Goal: Task Accomplishment & Management: Manage account settings

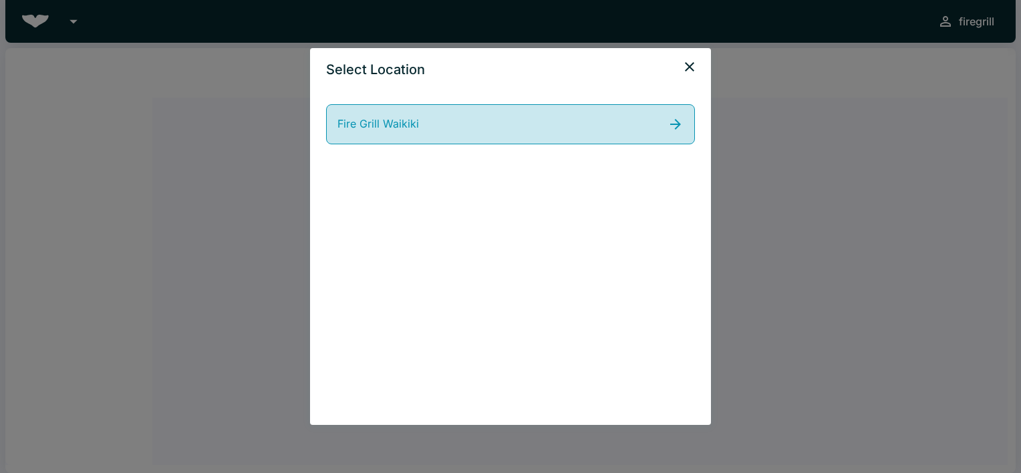
click at [606, 130] on link "Fire Grill Waikiki" at bounding box center [510, 124] width 369 height 40
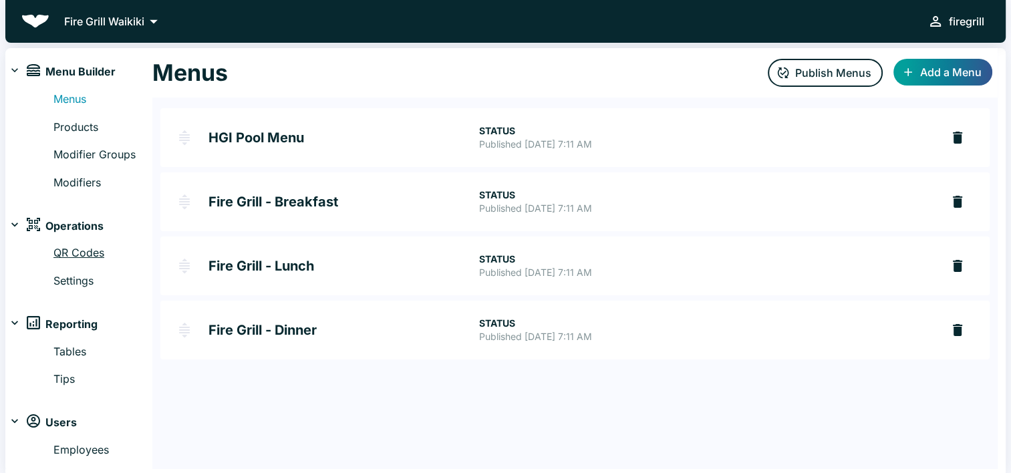
click at [96, 255] on link "QR Codes" at bounding box center [102, 252] width 99 height 17
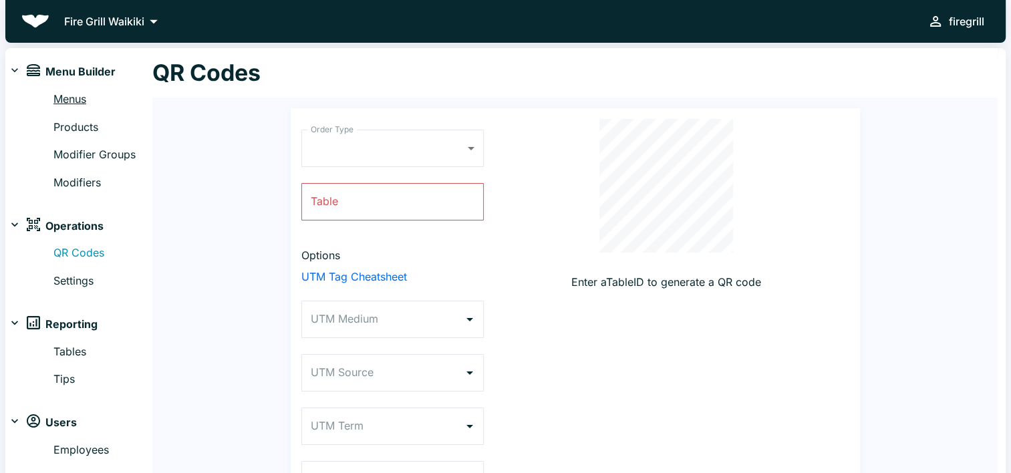
click at [75, 94] on link "Menus" at bounding box center [102, 99] width 99 height 17
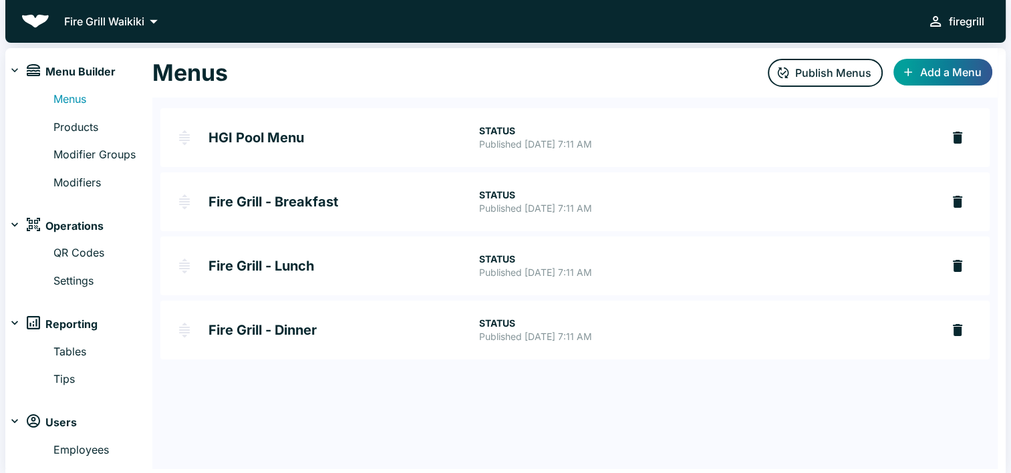
click at [289, 329] on h2 "Fire Grill - Dinner" at bounding box center [343, 329] width 271 height 13
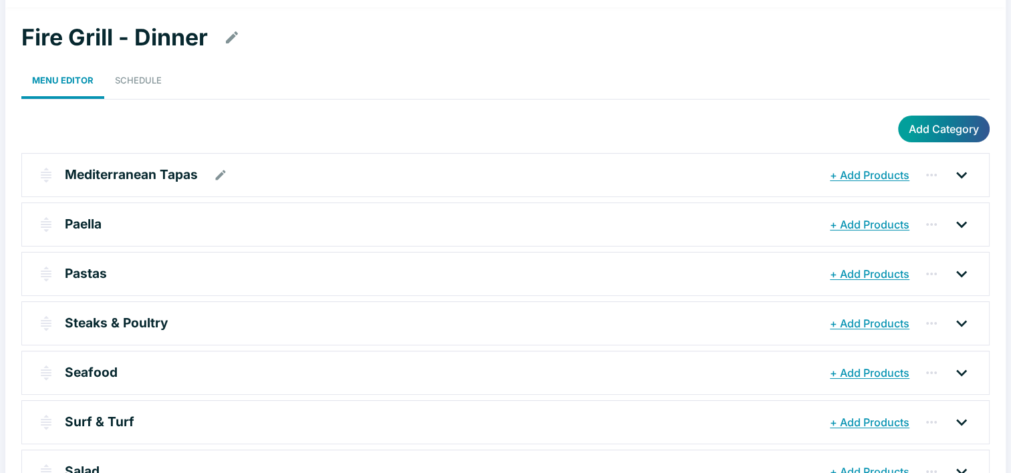
scroll to position [67, 0]
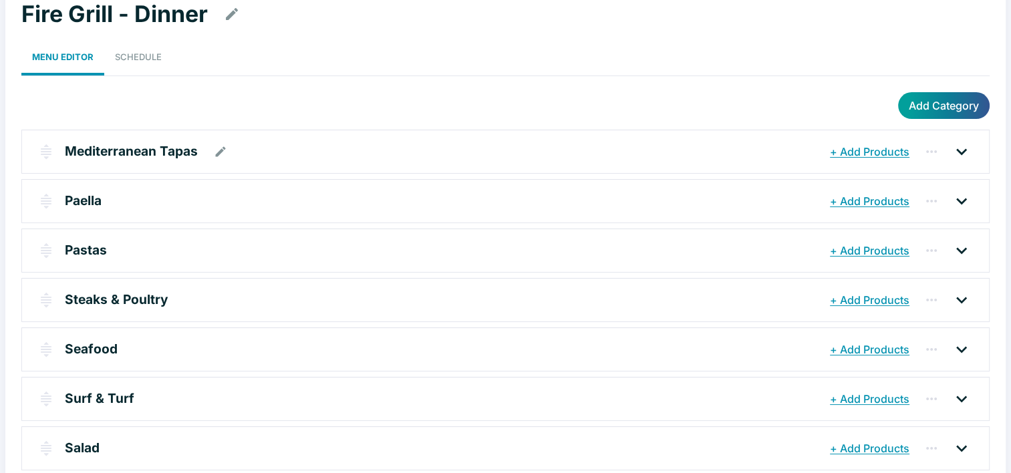
click at [356, 158] on div "Mediterranean Tapas" at bounding box center [445, 152] width 761 height 24
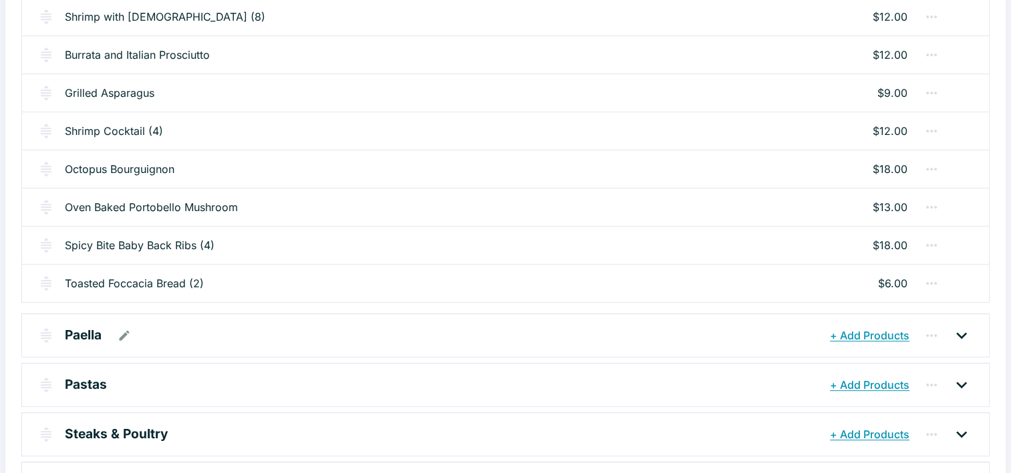
scroll to position [735, 0]
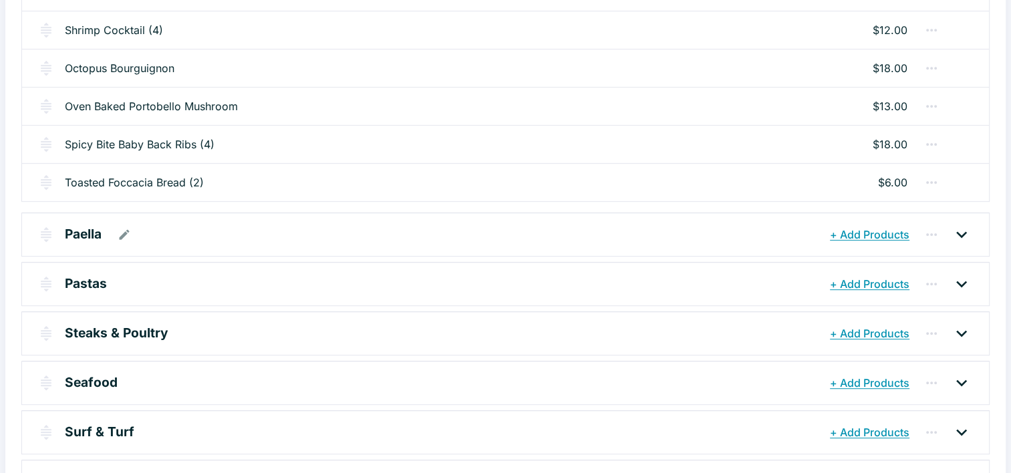
click at [319, 234] on div "Paella" at bounding box center [445, 234] width 761 height 24
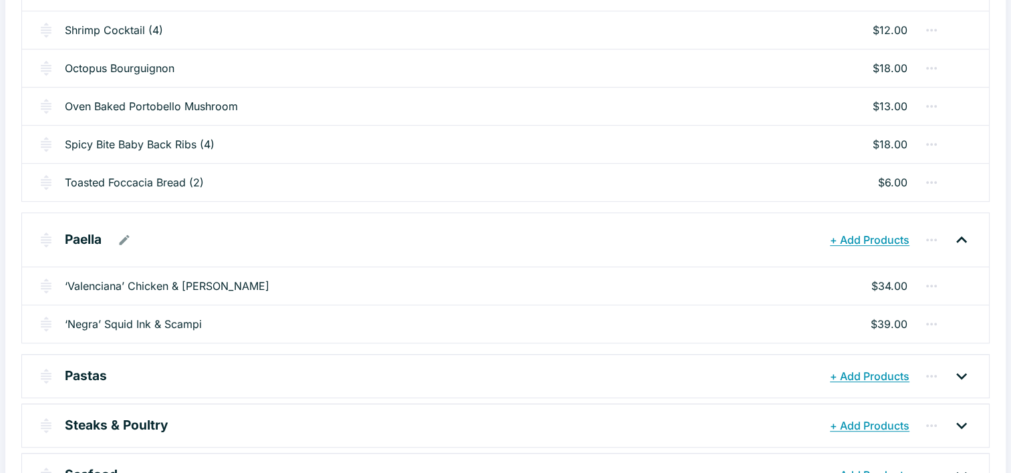
scroll to position [868, 0]
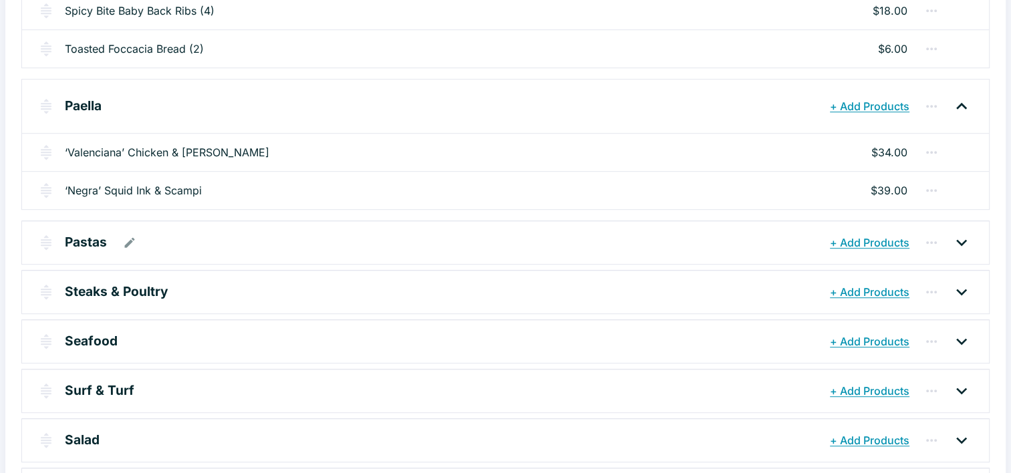
click at [337, 236] on div "Pastas" at bounding box center [445, 242] width 761 height 24
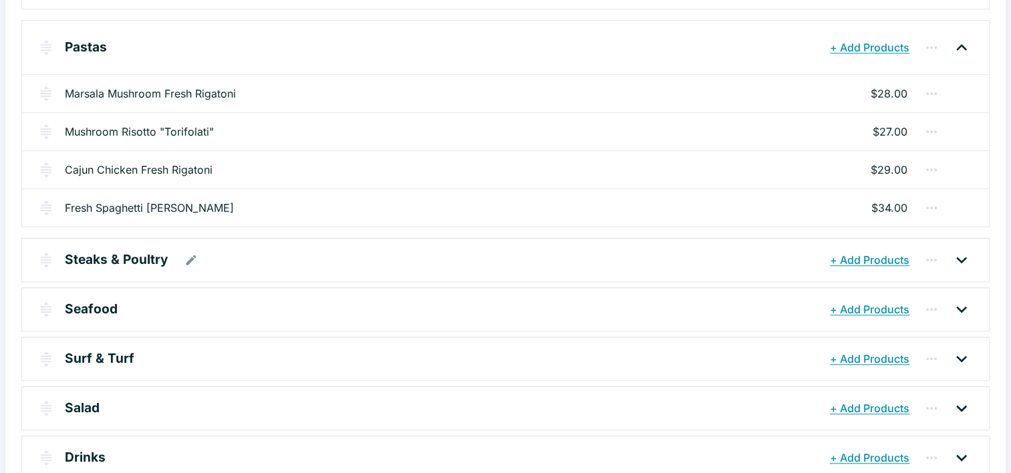
click at [318, 254] on div "Steaks & Poultry" at bounding box center [445, 260] width 761 height 24
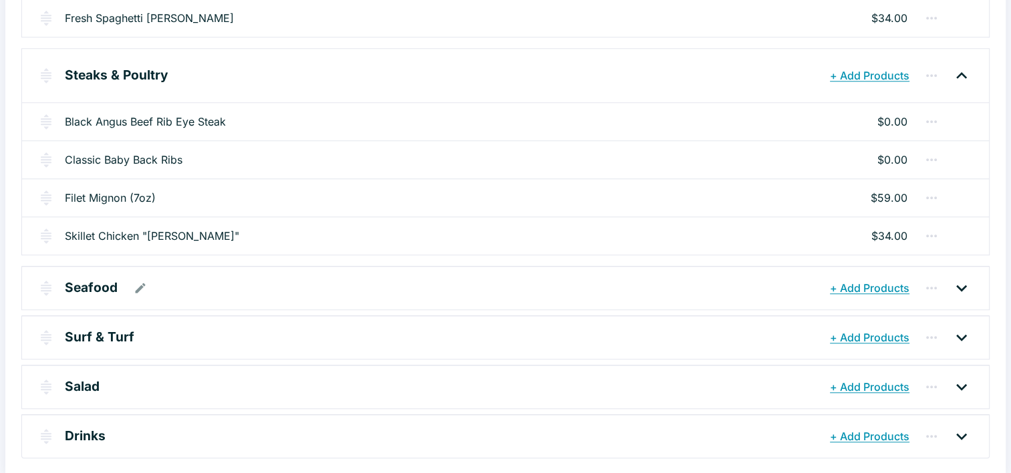
click at [309, 278] on div "Seafood" at bounding box center [445, 288] width 761 height 24
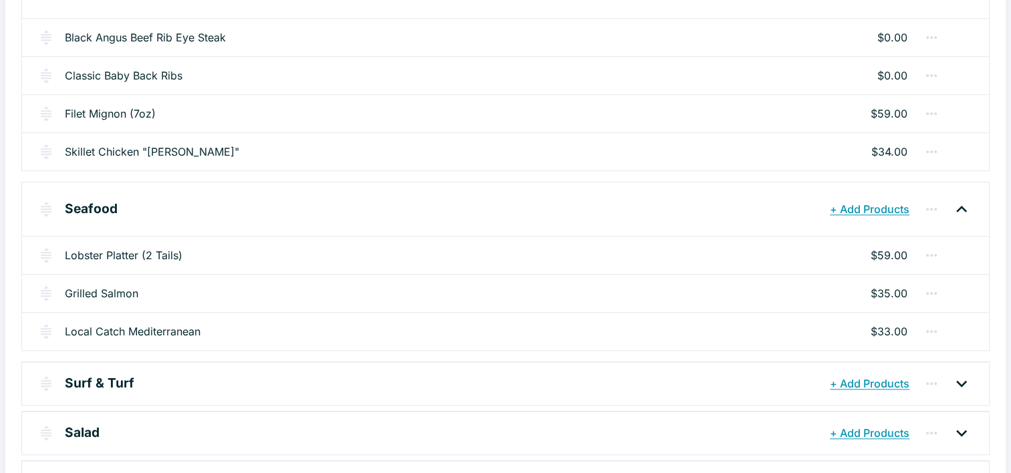
scroll to position [1389, 0]
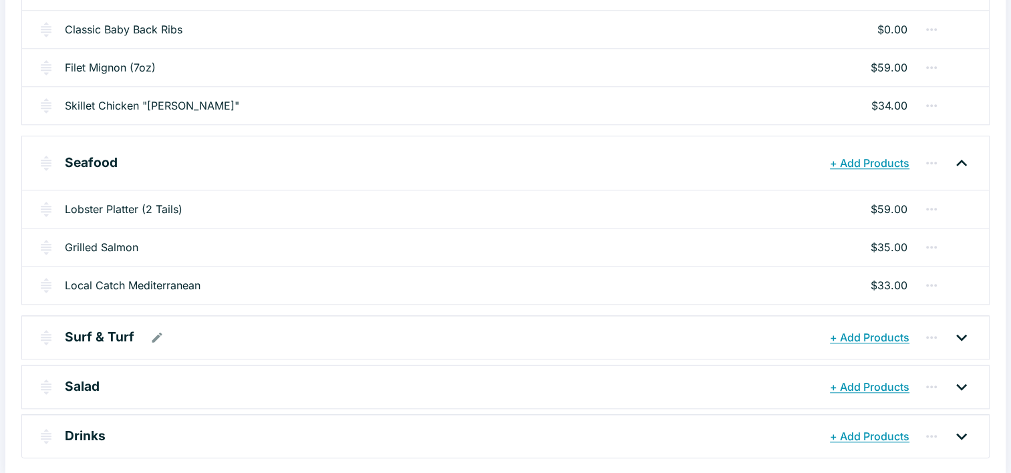
click at [286, 325] on div "Surf & Turf" at bounding box center [445, 337] width 761 height 24
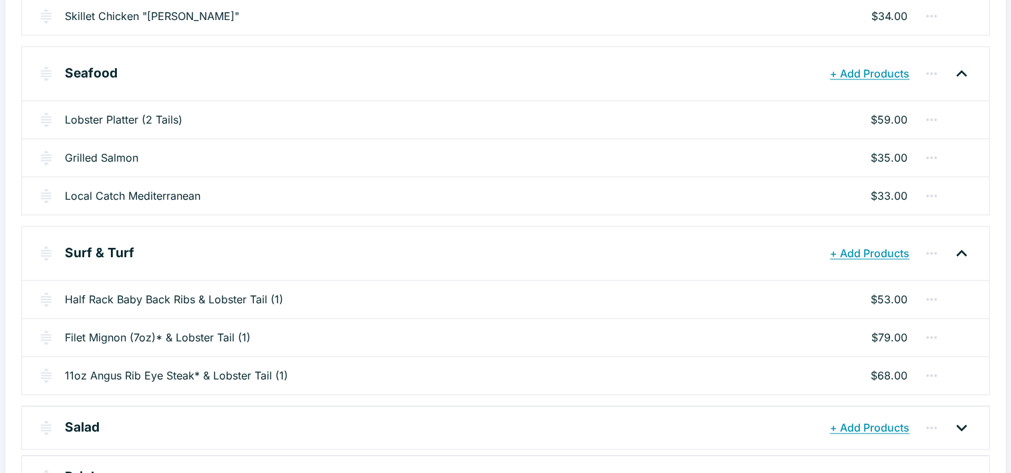
scroll to position [1518, 0]
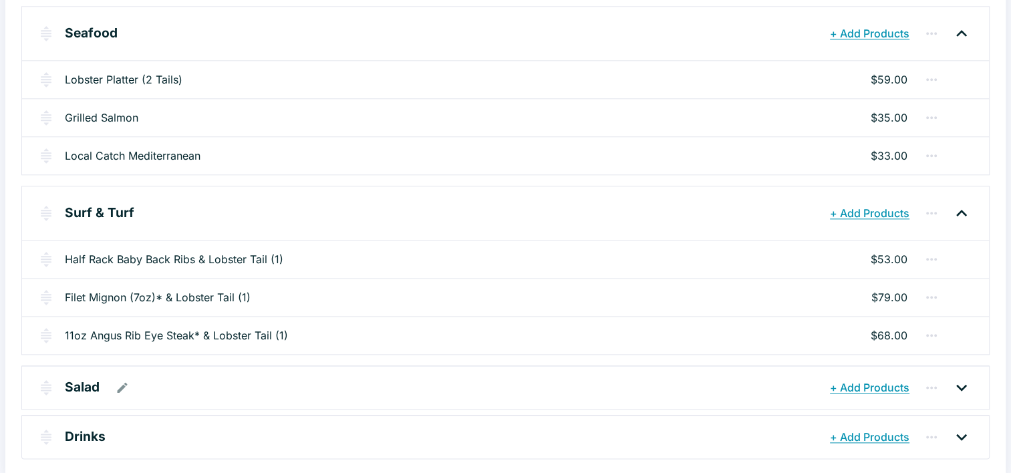
click at [254, 380] on div "Salad" at bounding box center [445, 387] width 761 height 24
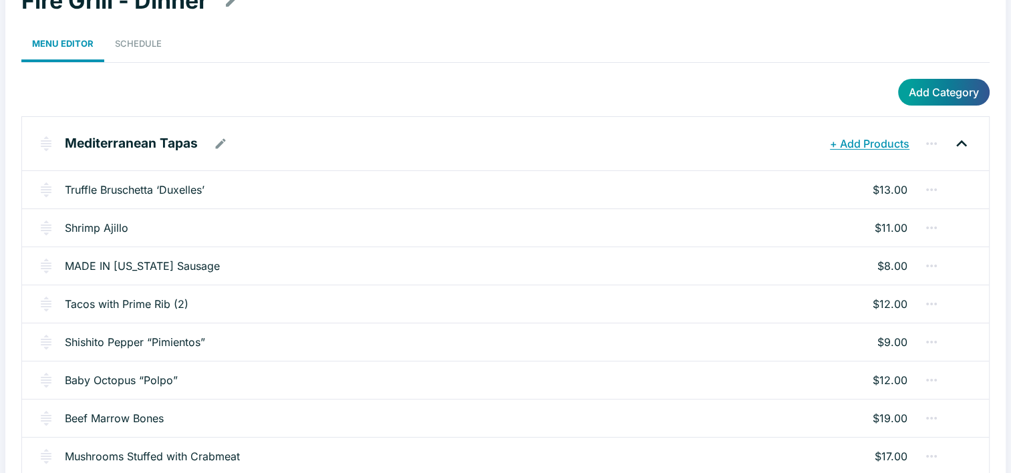
scroll to position [0, 0]
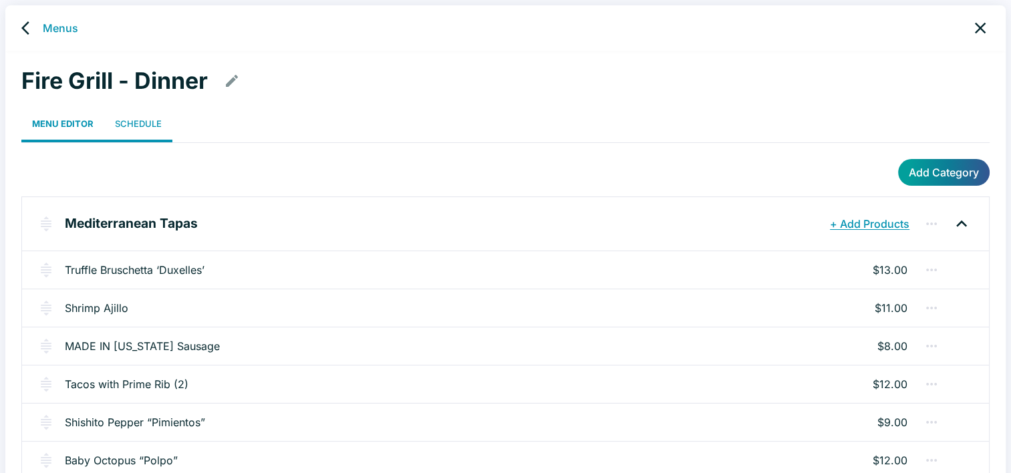
click at [149, 124] on link "Schedule" at bounding box center [138, 124] width 68 height 37
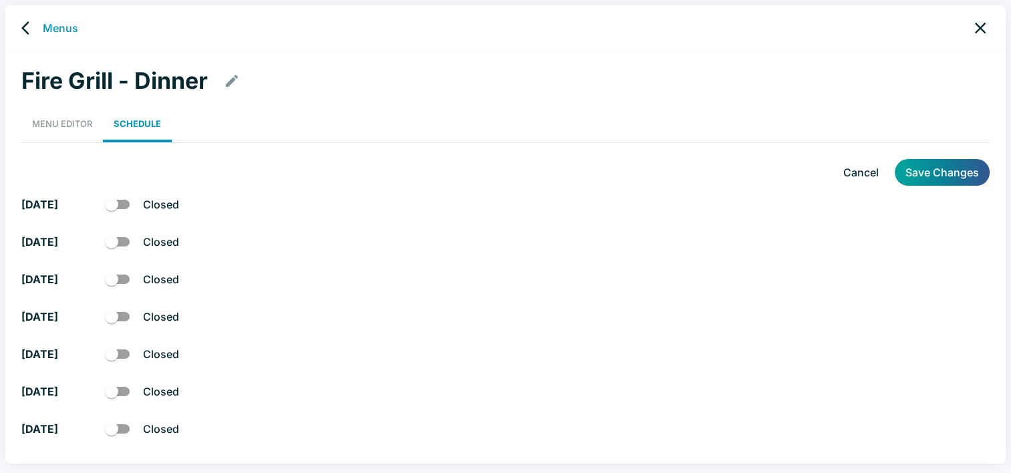
checkbox input "true"
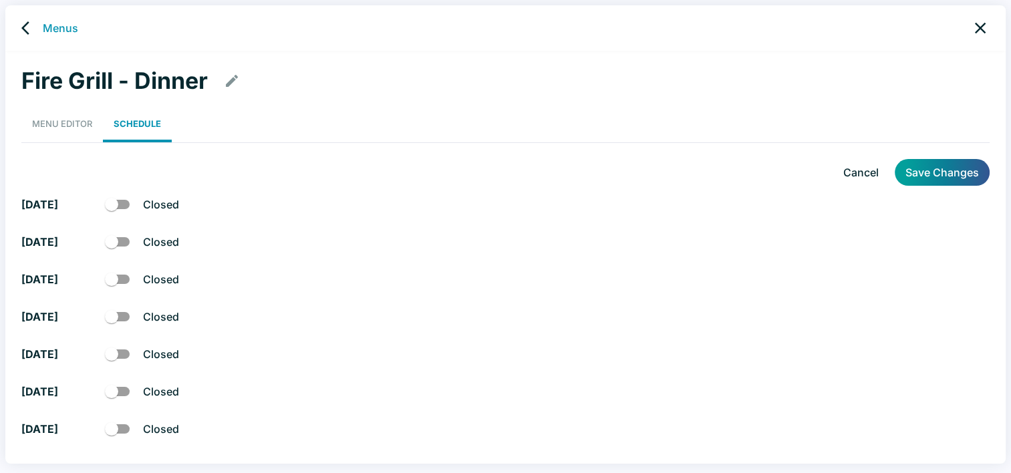
checkbox input "true"
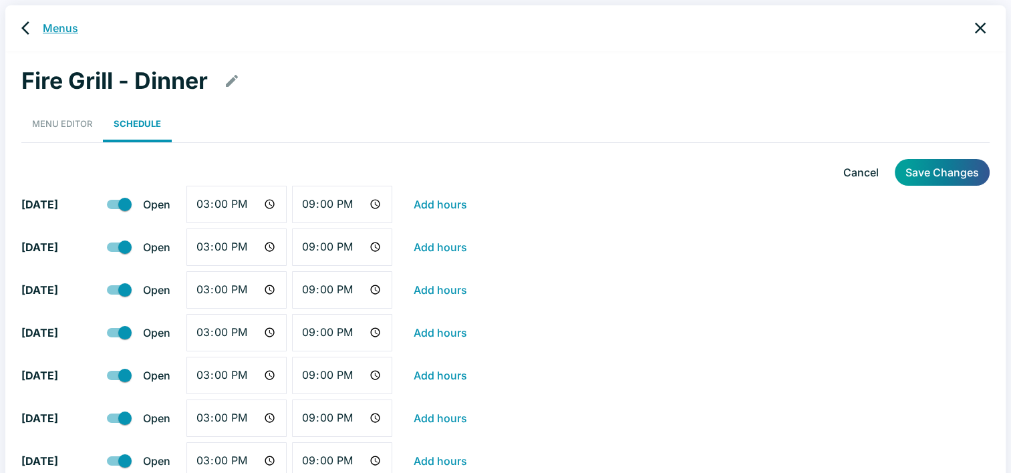
click at [72, 35] on link "Menus" at bounding box center [60, 28] width 35 height 16
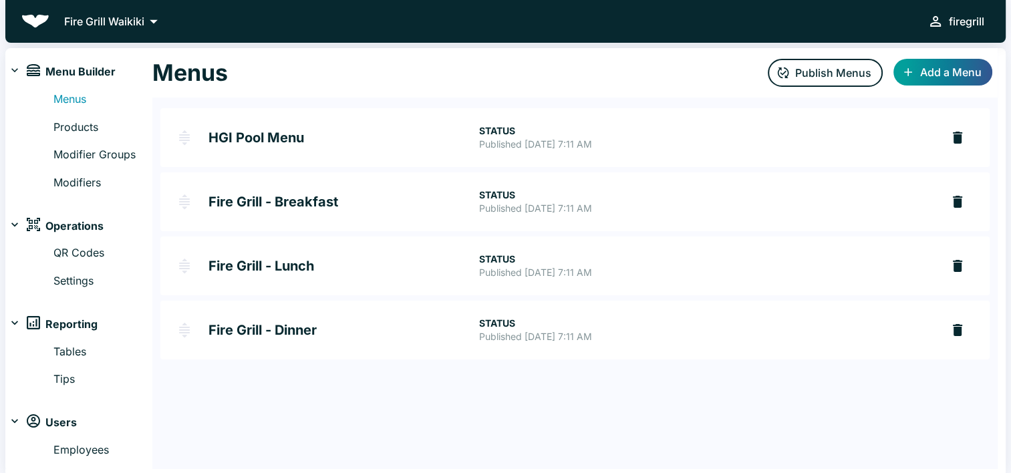
click at [294, 198] on h2 "Fire Grill - Breakfast" at bounding box center [343, 201] width 271 height 13
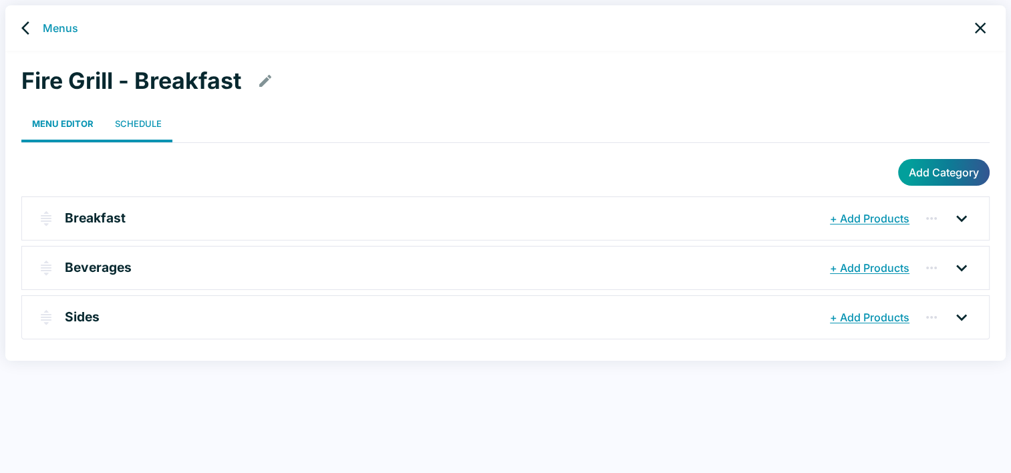
click at [143, 126] on link "Schedule" at bounding box center [138, 124] width 68 height 37
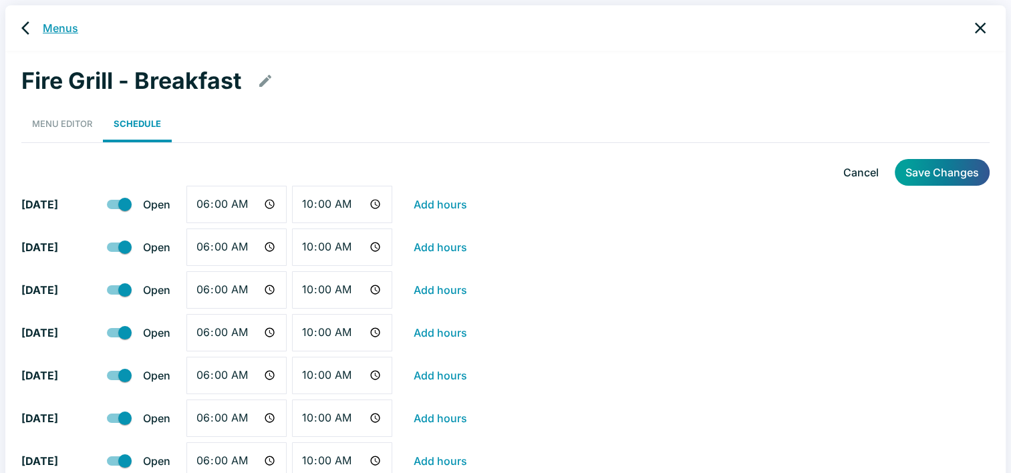
click at [49, 31] on link "Menus" at bounding box center [60, 28] width 35 height 16
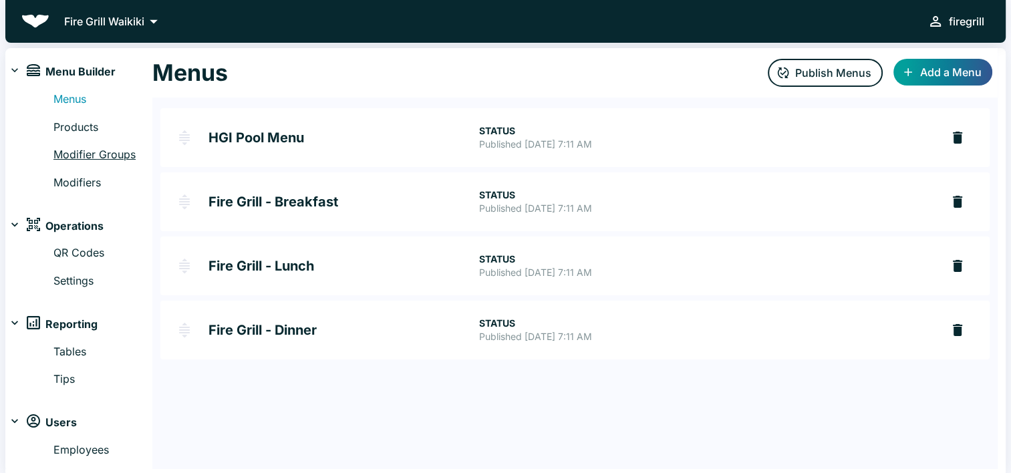
click at [123, 158] on link "Modifier Groups" at bounding box center [102, 154] width 99 height 17
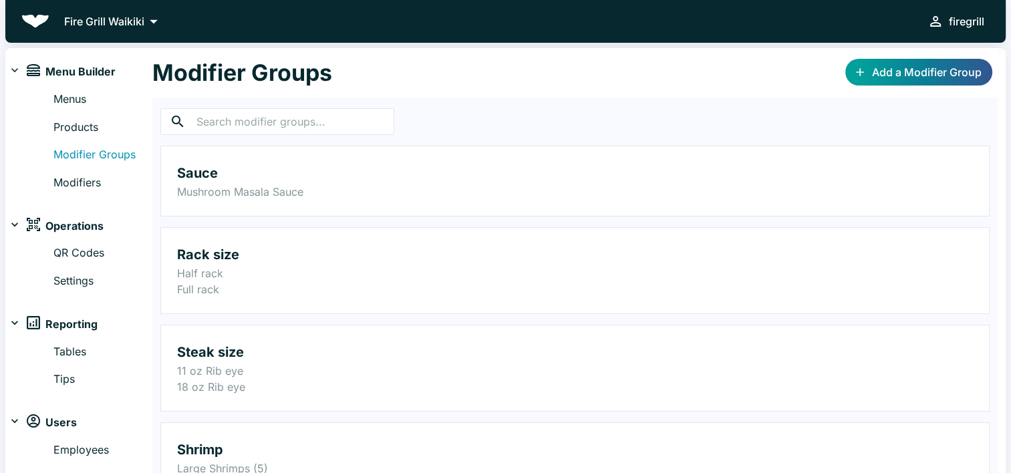
click at [15, 71] on icon at bounding box center [14, 70] width 7 height 4
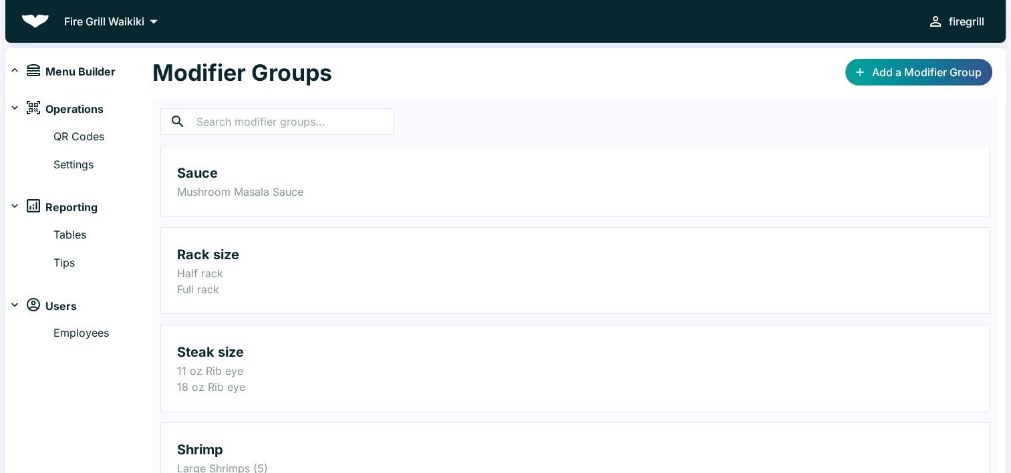
click at [56, 69] on span "Menu Builder" at bounding box center [80, 71] width 70 height 17
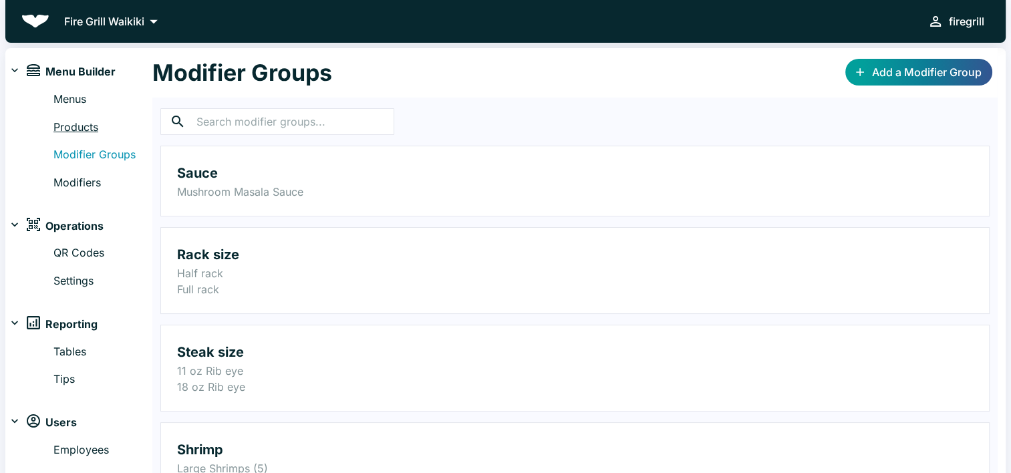
click at [72, 127] on link "Products" at bounding box center [102, 127] width 99 height 17
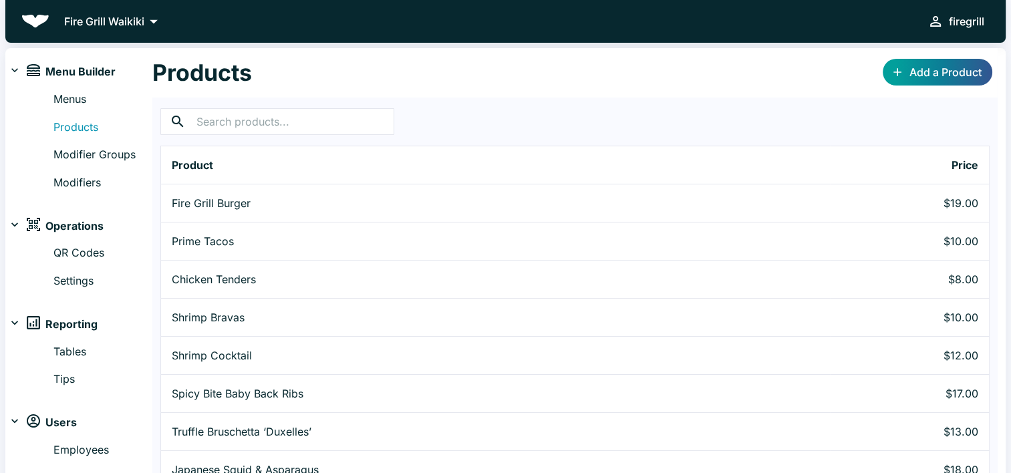
click at [102, 21] on p "Fire Grill Waikiki" at bounding box center [104, 21] width 80 height 16
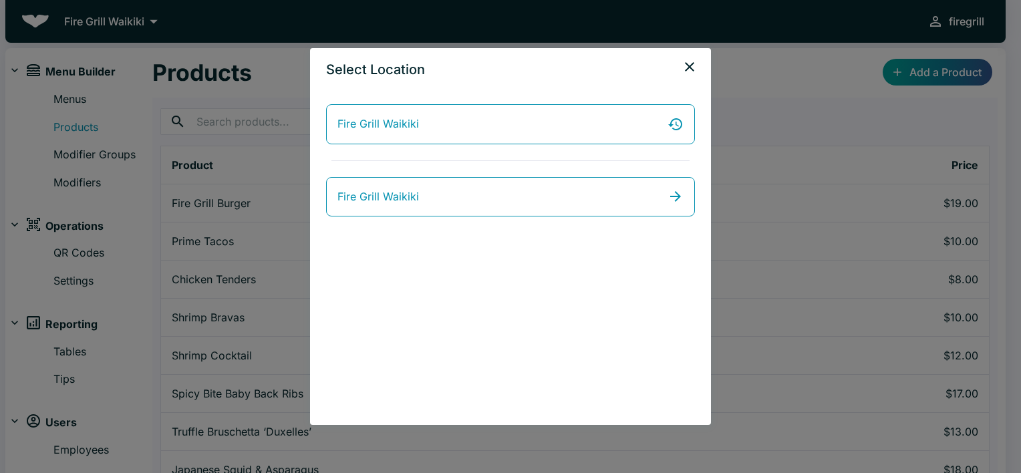
click at [688, 67] on icon "close" at bounding box center [689, 66] width 9 height 9
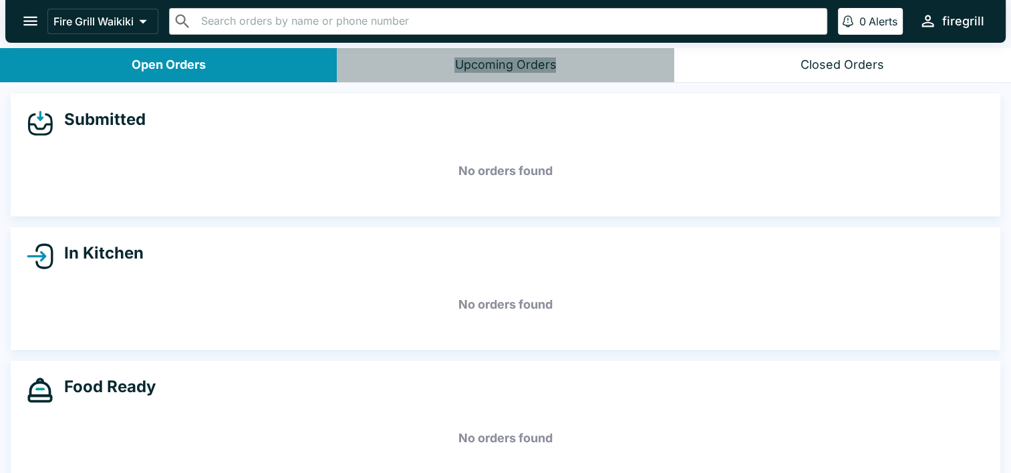
click at [496, 68] on div "Upcoming Orders" at bounding box center [505, 64] width 102 height 15
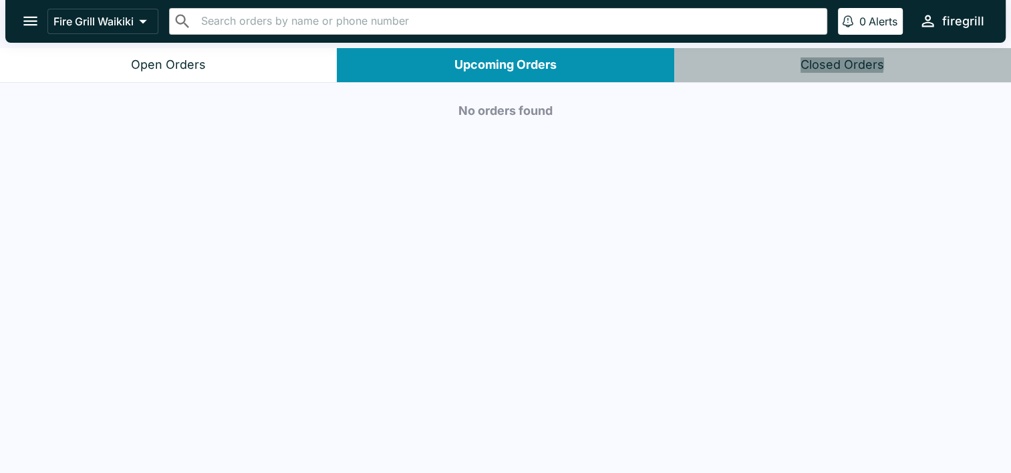
click at [837, 63] on div "Closed Orders" at bounding box center [841, 64] width 83 height 15
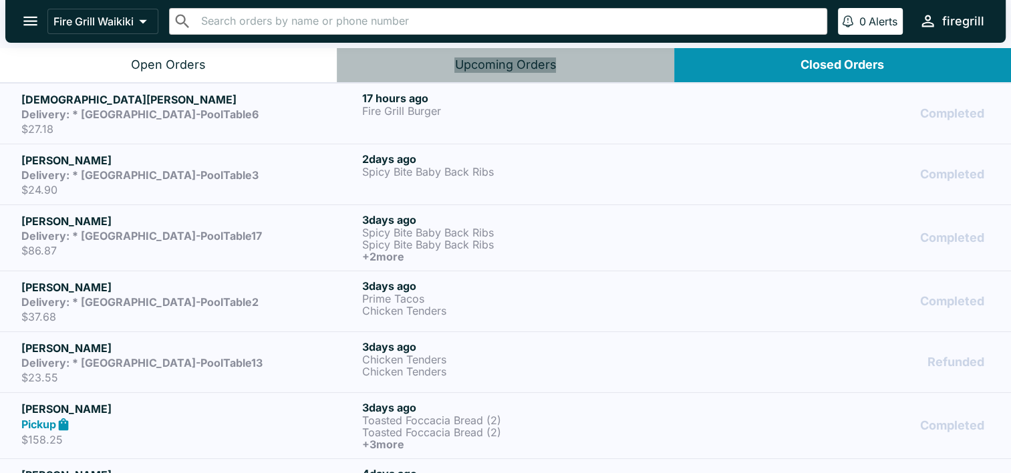
click at [513, 64] on div "Upcoming Orders" at bounding box center [505, 64] width 102 height 15
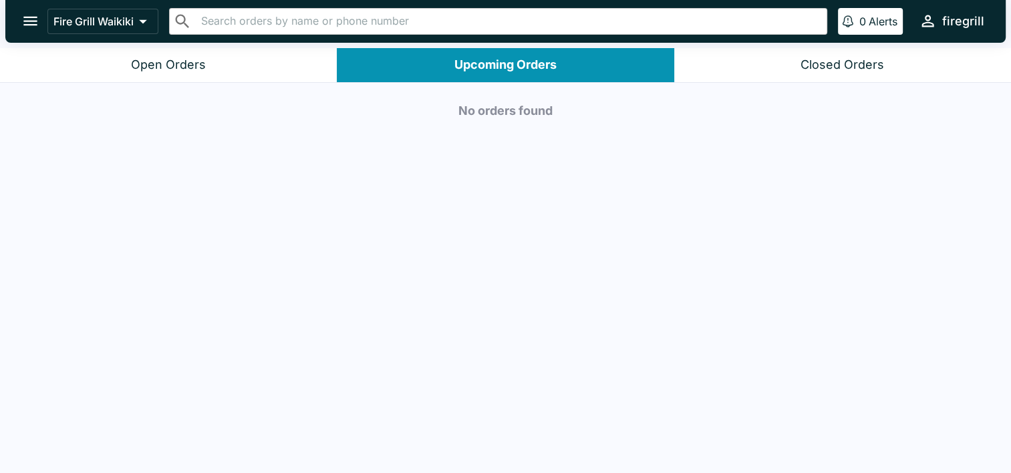
click at [761, 57] on button "Closed Orders" at bounding box center [842, 65] width 337 height 34
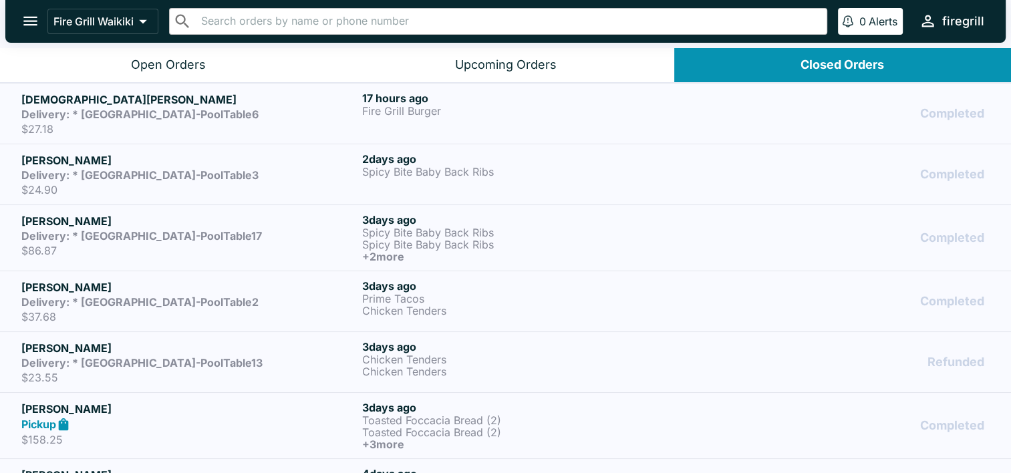
click at [537, 57] on div "Upcoming Orders" at bounding box center [505, 64] width 102 height 15
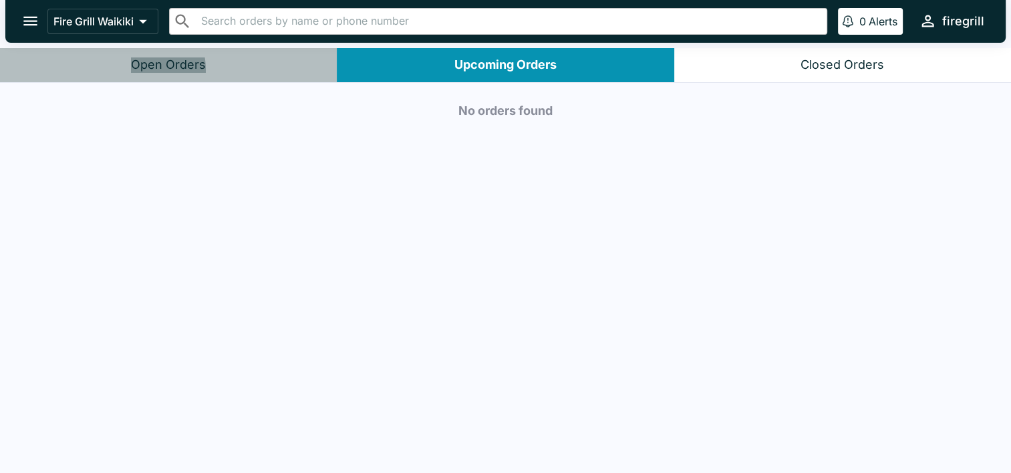
click at [128, 70] on button "Open Orders" at bounding box center [168, 65] width 337 height 34
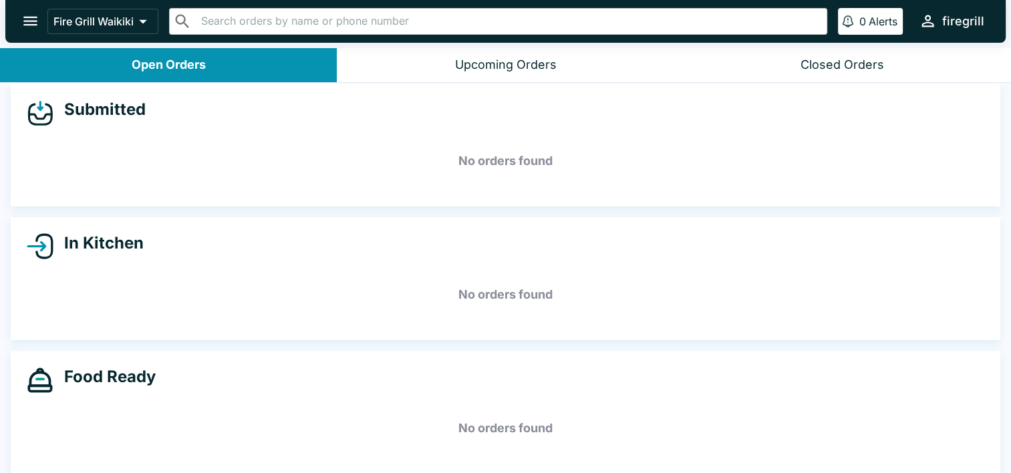
scroll to position [19, 0]
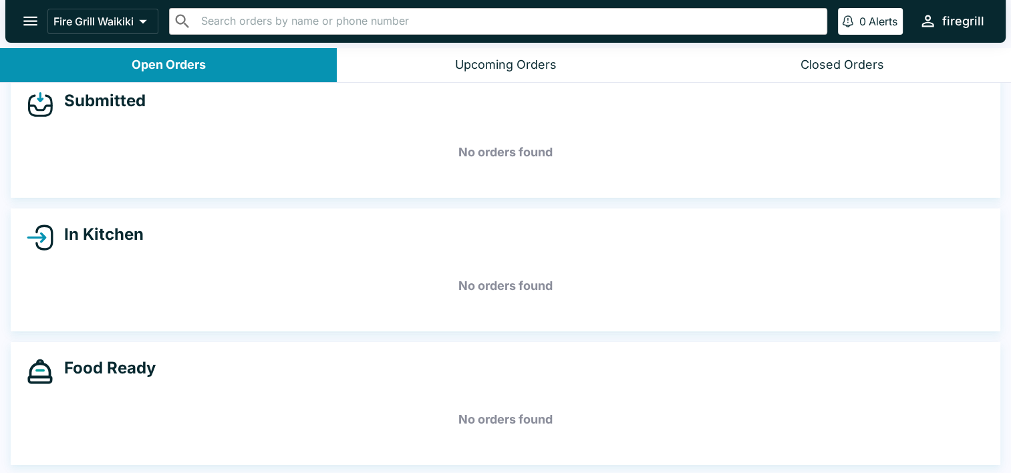
click at [35, 27] on icon "open drawer" at bounding box center [30, 21] width 18 height 18
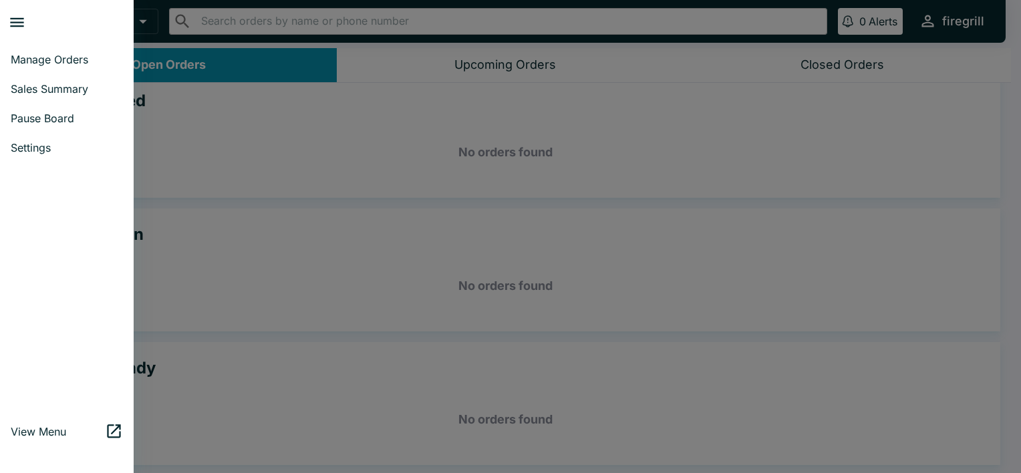
click at [105, 433] on icon at bounding box center [114, 431] width 18 height 18
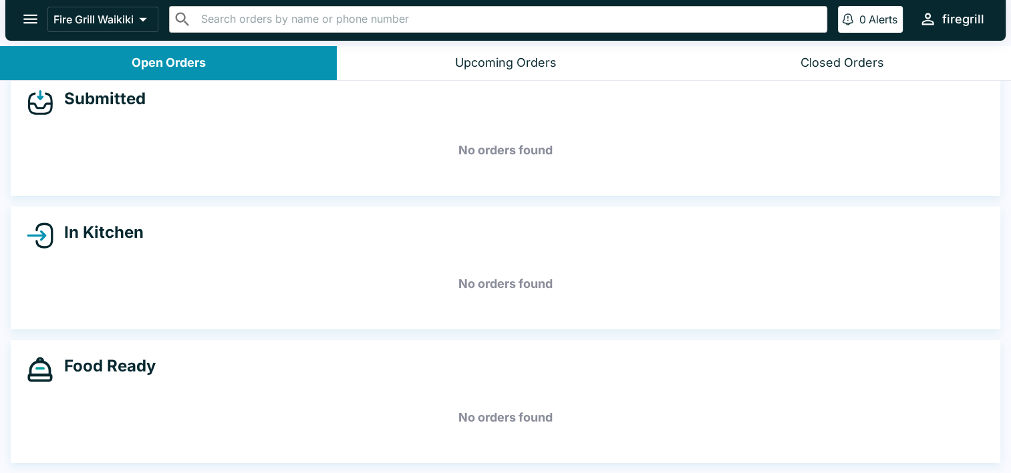
scroll to position [0, 0]
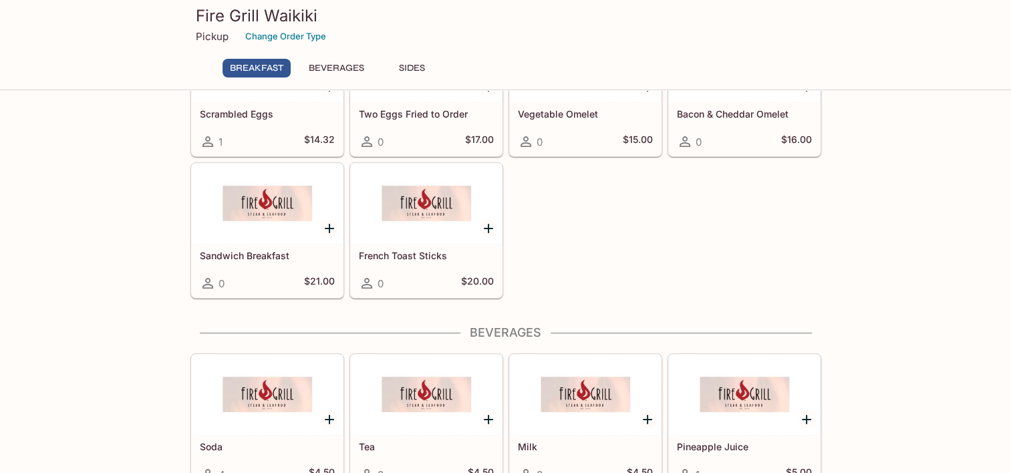
scroll to position [69, 0]
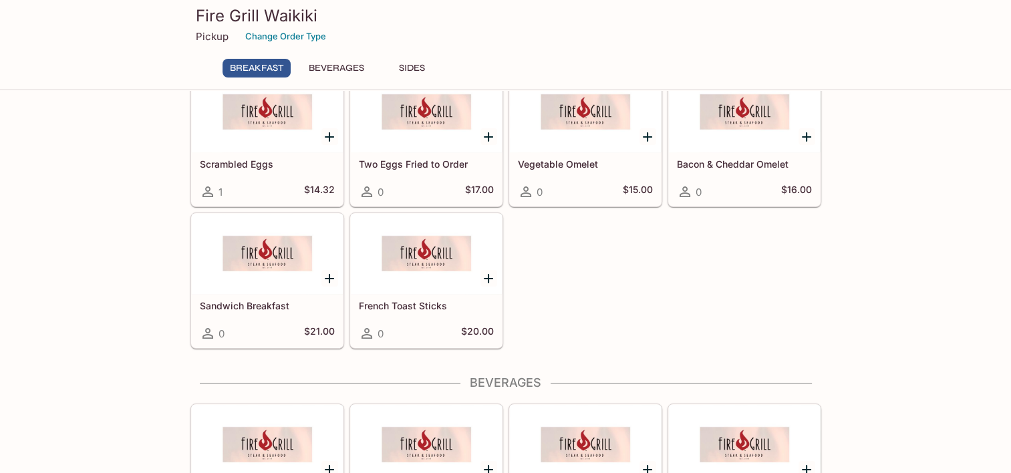
click at [1001, 25] on div "Fire Grill Waikiki Pickup Change Order Type Breakfast Beverages Sides" at bounding box center [505, 45] width 1011 height 90
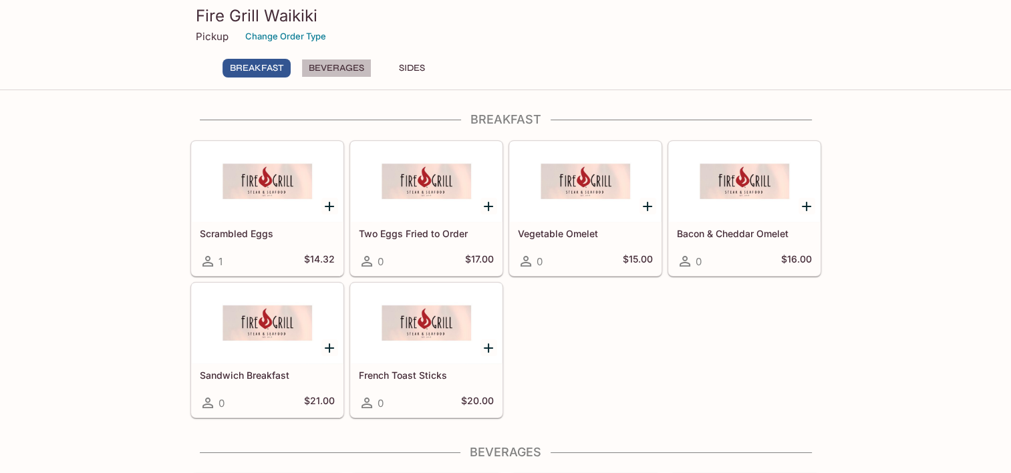
click at [341, 62] on button "Beverages" at bounding box center [336, 68] width 70 height 19
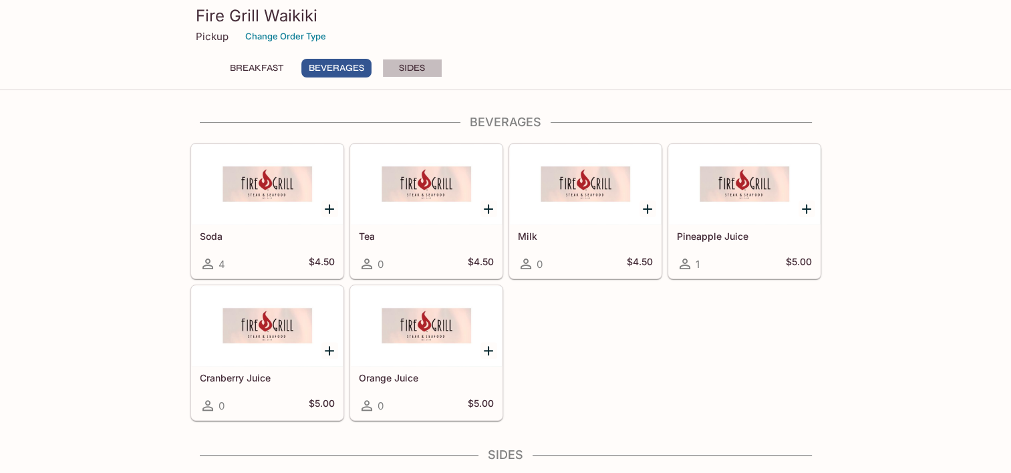
click at [411, 66] on button "Sides" at bounding box center [412, 68] width 60 height 19
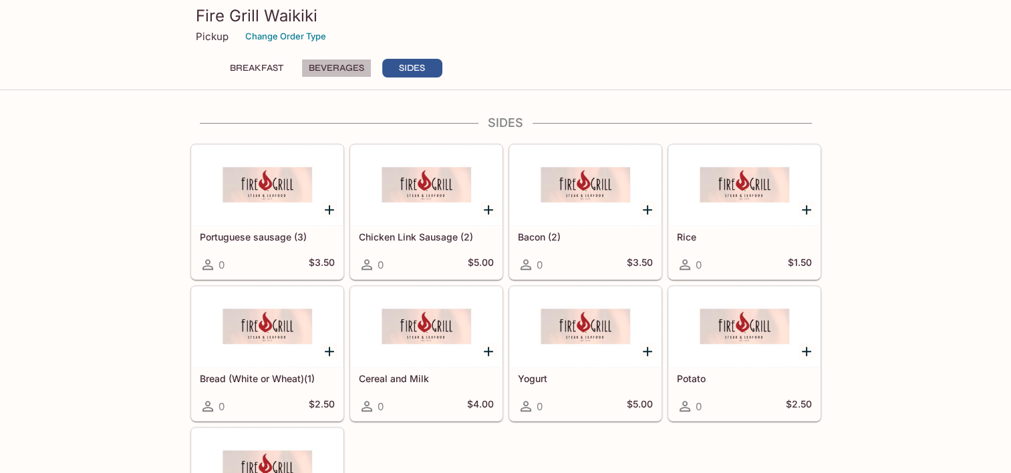
click at [351, 67] on button "Beverages" at bounding box center [336, 68] width 70 height 19
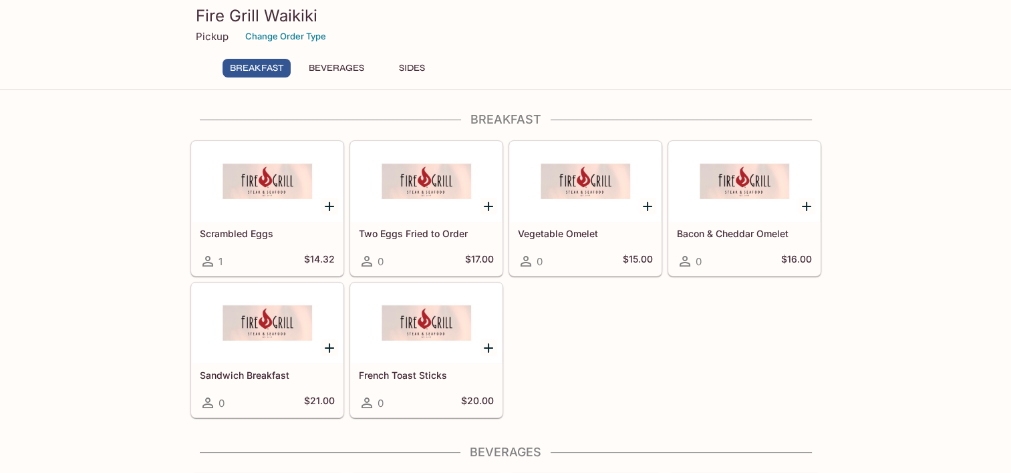
click at [337, 61] on button "Beverages" at bounding box center [336, 68] width 70 height 19
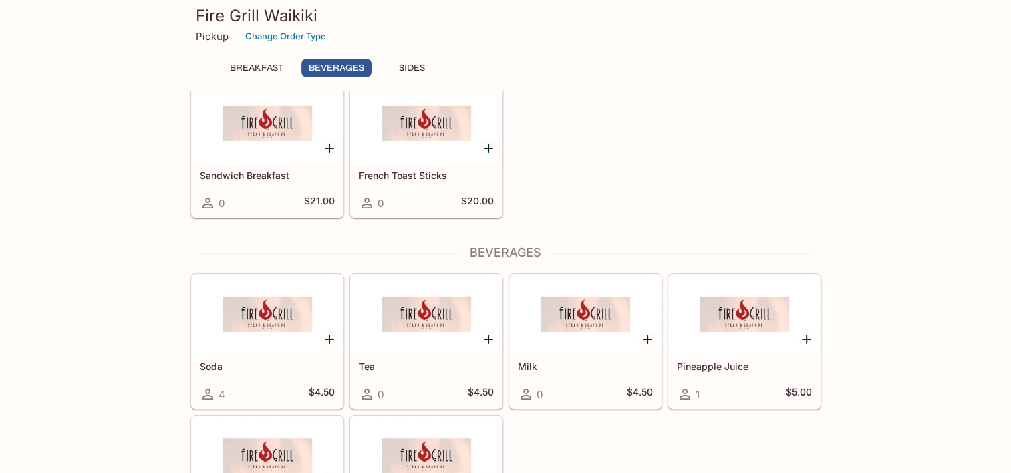
scroll to position [330, 0]
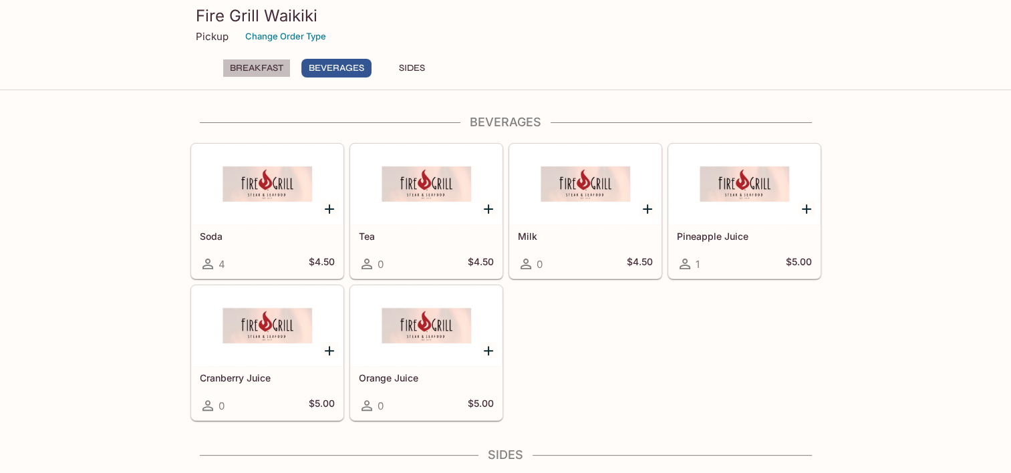
click at [279, 65] on button "Breakfast" at bounding box center [256, 68] width 68 height 19
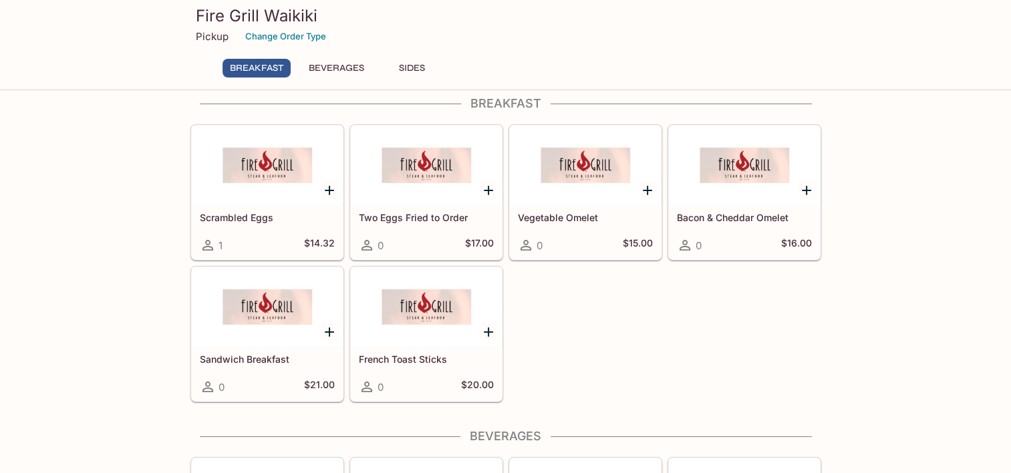
scroll to position [0, 0]
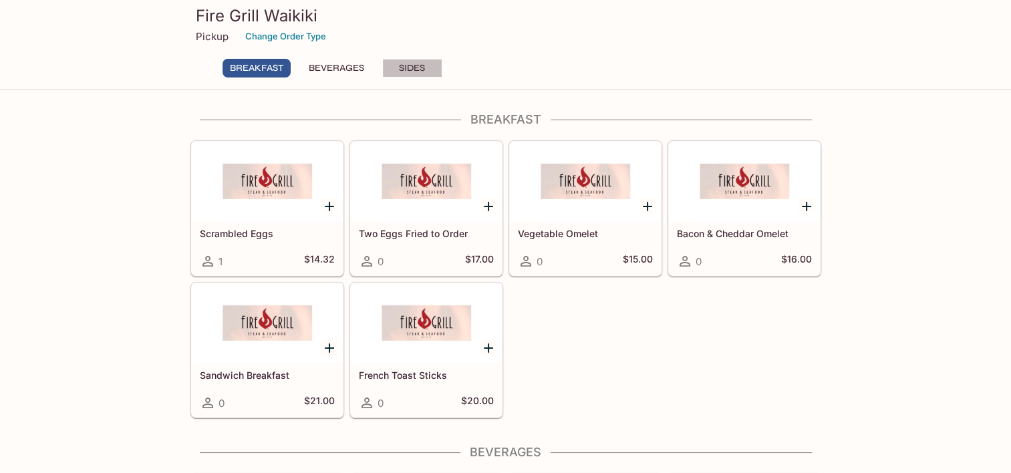
click at [411, 67] on button "Sides" at bounding box center [412, 68] width 60 height 19
click at [578, 184] on div at bounding box center [585, 182] width 151 height 80
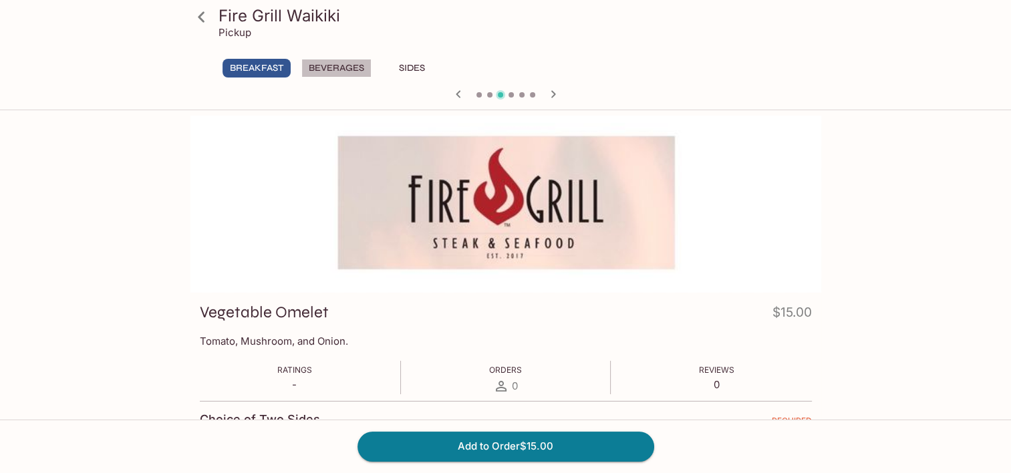
click at [362, 71] on button "Beverages" at bounding box center [336, 68] width 70 height 19
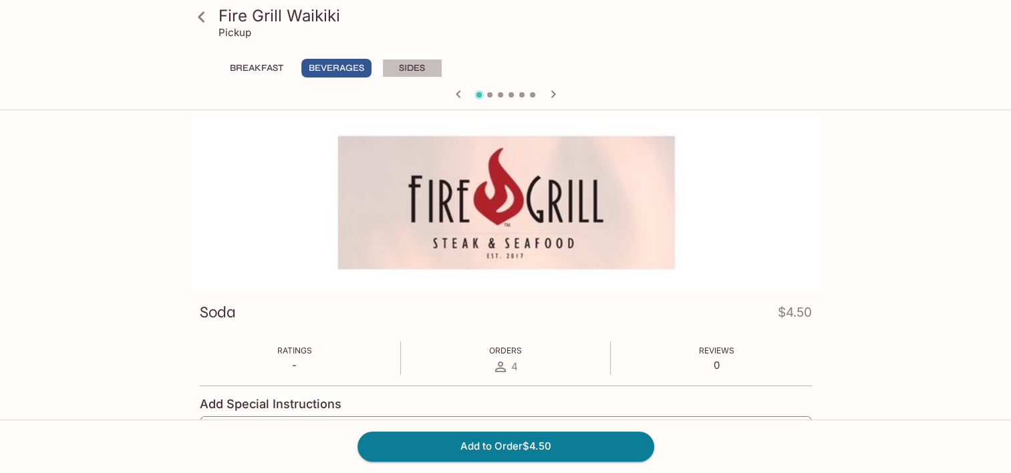
click at [407, 61] on button "Sides" at bounding box center [412, 68] width 60 height 19
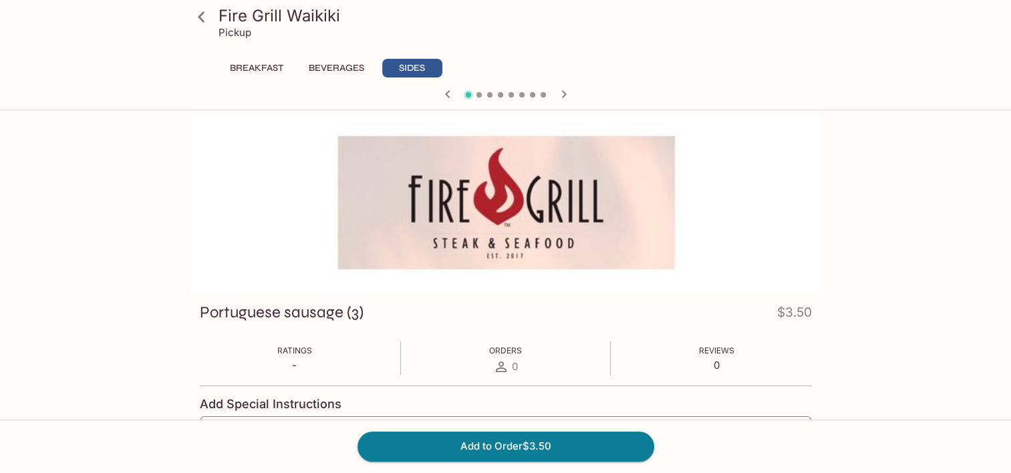
click at [276, 72] on button "Breakfast" at bounding box center [256, 68] width 68 height 19
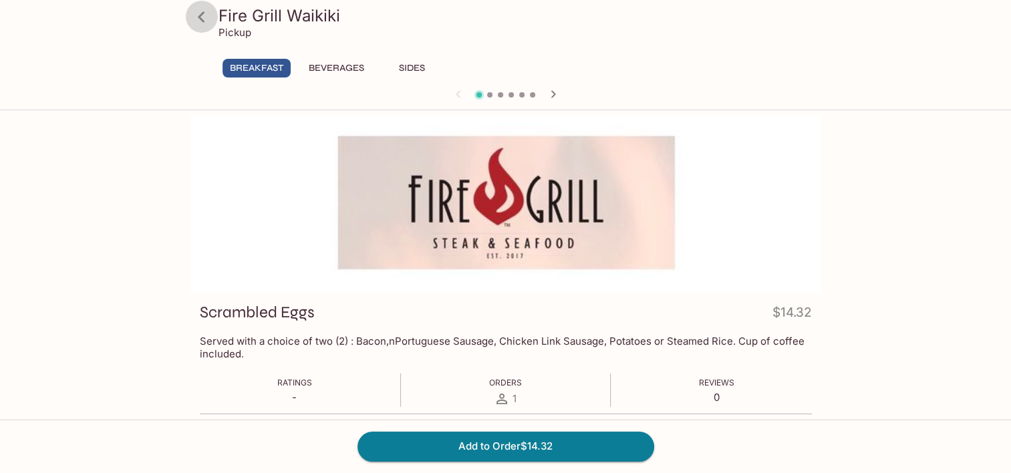
click at [215, 10] on link at bounding box center [201, 16] width 33 height 33
